Goal: Task Accomplishment & Management: Use online tool/utility

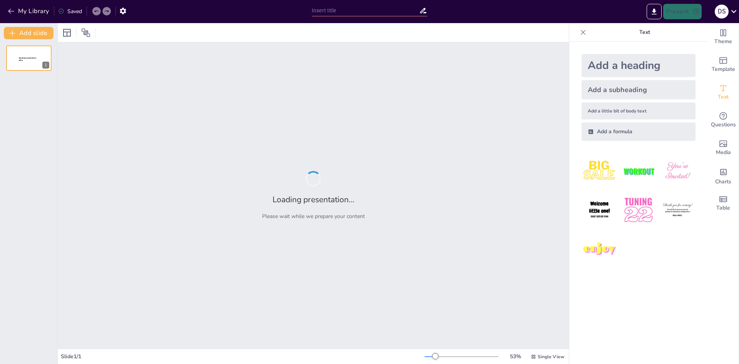
type input "Análisis Financiero del Snack Saludable de Proteína Vegetal: Proyecciones y Ren…"
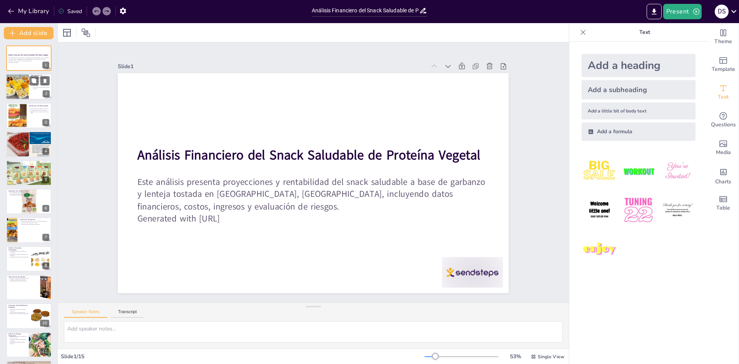
click at [22, 86] on div at bounding box center [17, 87] width 26 height 26
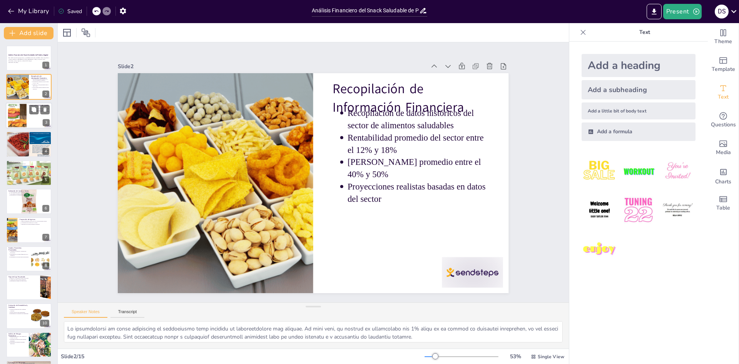
click at [31, 117] on div at bounding box center [29, 115] width 46 height 26
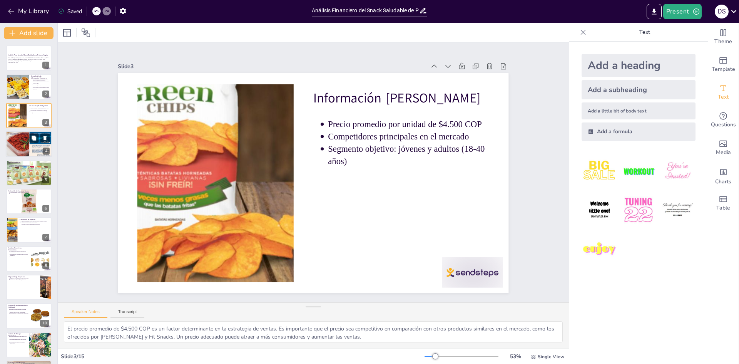
click at [31, 145] on div at bounding box center [29, 144] width 46 height 32
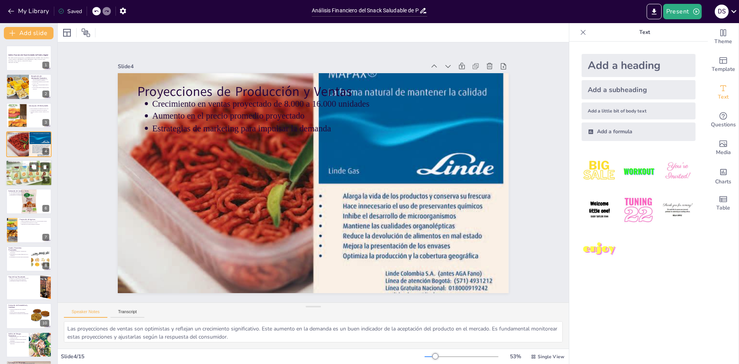
click at [21, 173] on div at bounding box center [29, 172] width 46 height 30
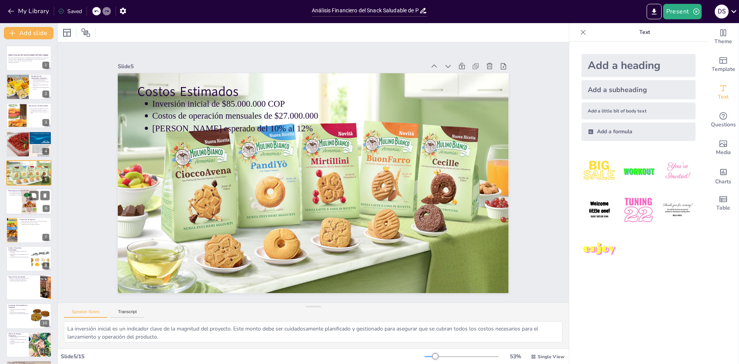
click at [11, 196] on div at bounding box center [29, 201] width 46 height 30
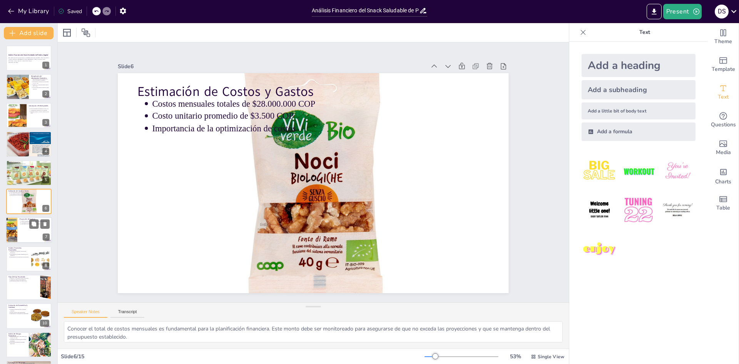
click at [23, 223] on p "Importancia de evaluar diferentes escenarios" at bounding box center [36, 224] width 28 height 2
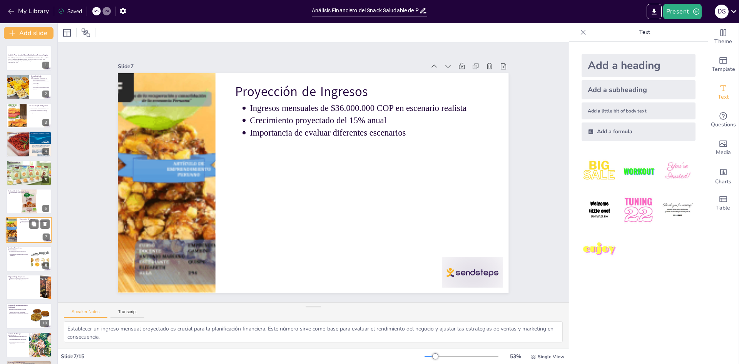
scroll to position [28, 0]
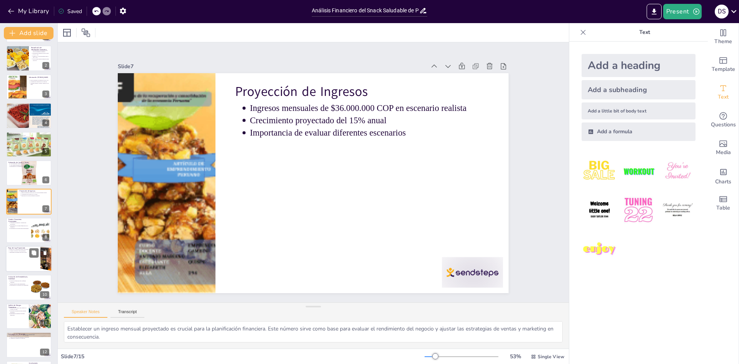
click at [25, 250] on p "Aumento del efectivo final acumulado" at bounding box center [24, 251] width 28 height 2
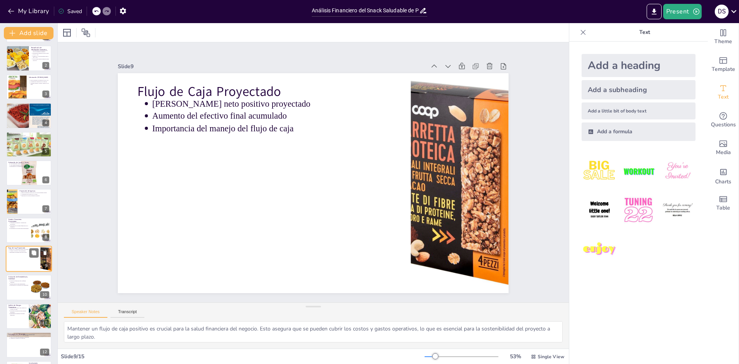
scroll to position [86, 0]
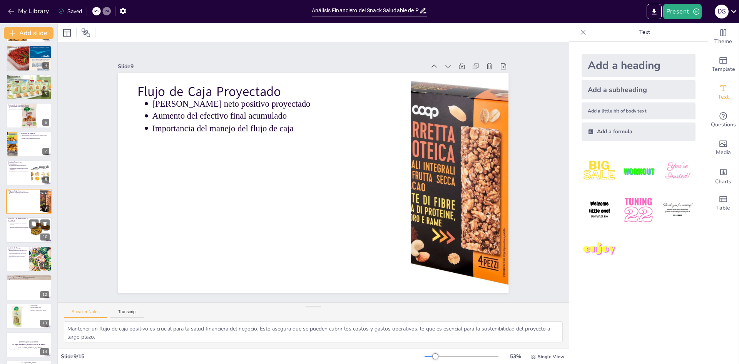
click at [25, 225] on p "Retorno atractivo para inversionistas" at bounding box center [19, 226] width 19 height 2
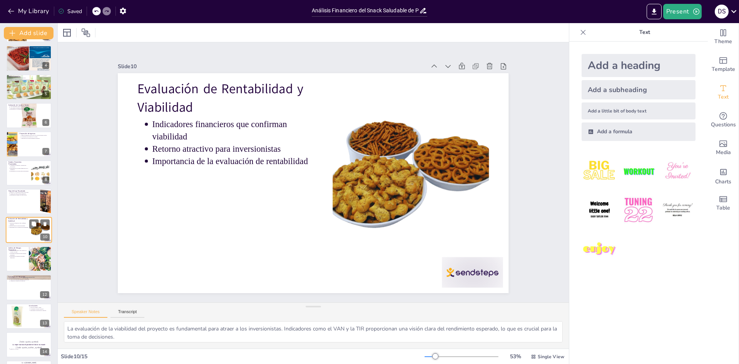
scroll to position [114, 0]
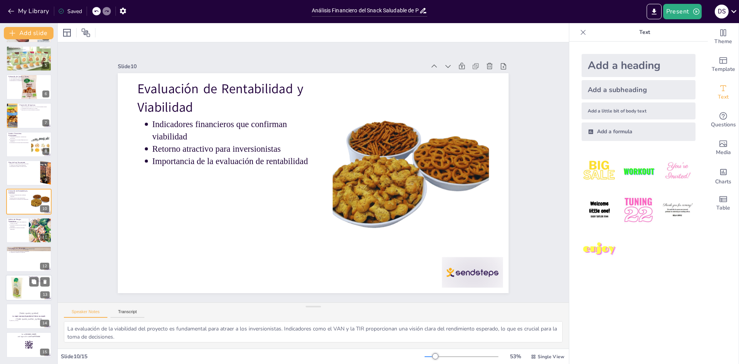
click at [24, 287] on div at bounding box center [18, 286] width 36 height 23
type textarea "La conclusión de que el proyecto es rentable y viable es un resultado positivo …"
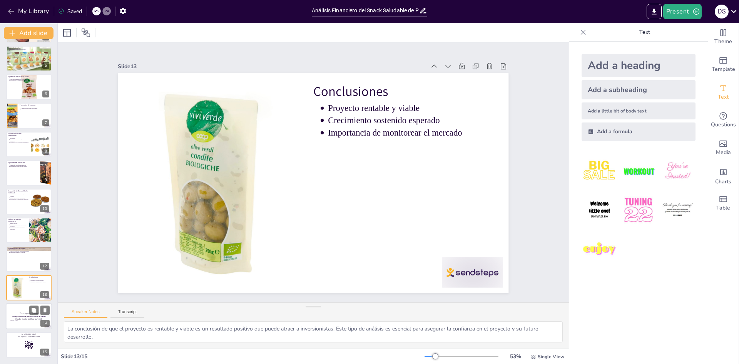
click at [25, 312] on p "[Todo: quote_symbol]" at bounding box center [29, 312] width 42 height 3
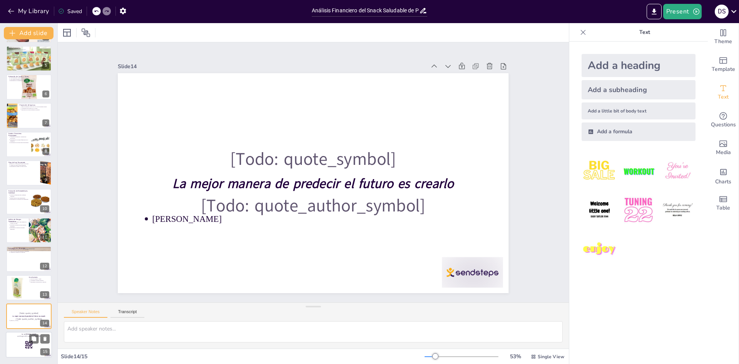
click at [22, 353] on div at bounding box center [29, 345] width 46 height 26
